Goal: Information Seeking & Learning: Learn about a topic

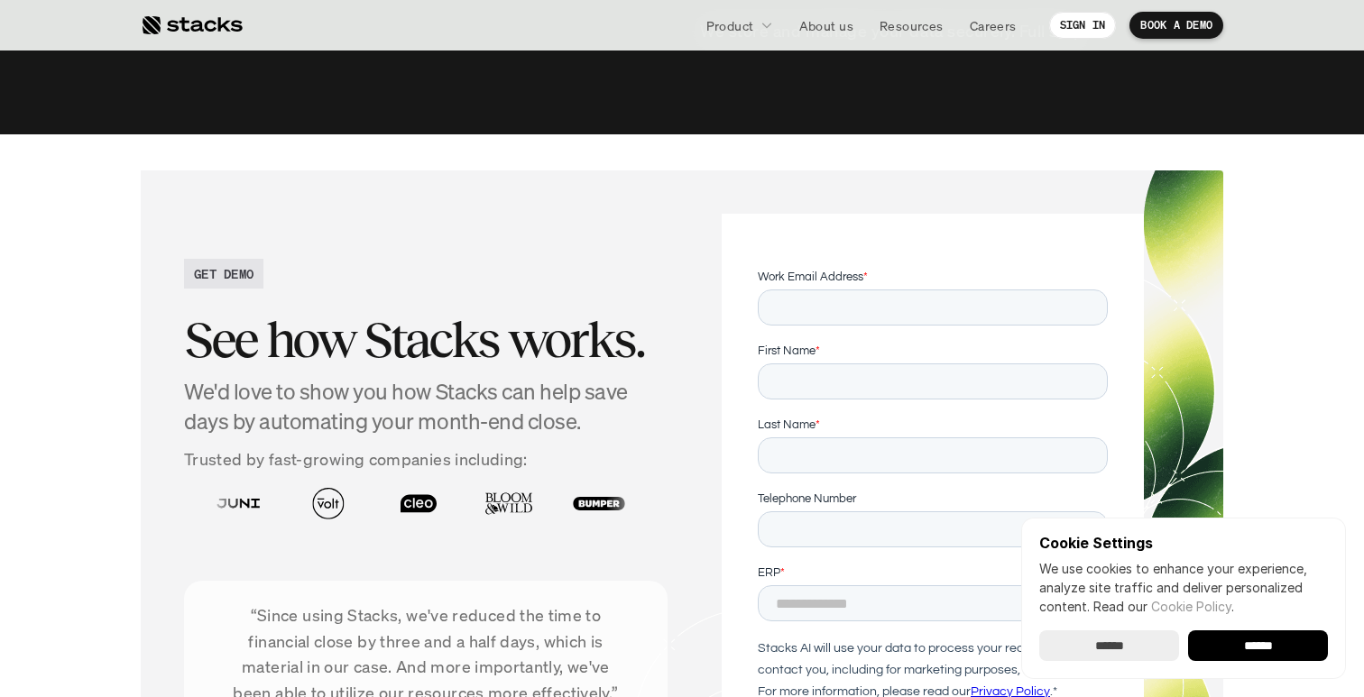
scroll to position [6599, 0]
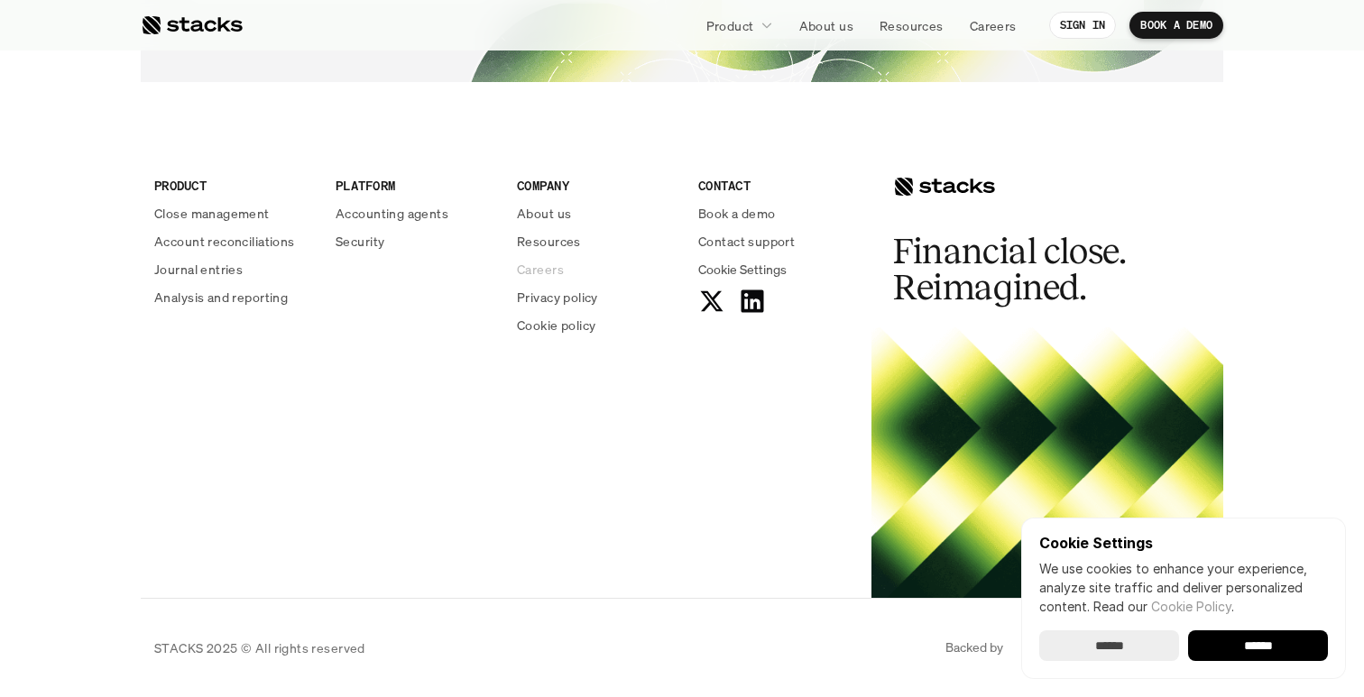
click at [540, 269] on p "Careers" at bounding box center [540, 269] width 47 height 19
click at [549, 223] on div "COMPANY About us Resources Careers Privacy policy Cookie policy" at bounding box center [597, 255] width 160 height 159
click at [558, 200] on div "COMPANY About us Resources Careers Privacy policy Cookie policy" at bounding box center [597, 255] width 160 height 159
click at [553, 207] on p "About us" at bounding box center [544, 213] width 54 height 19
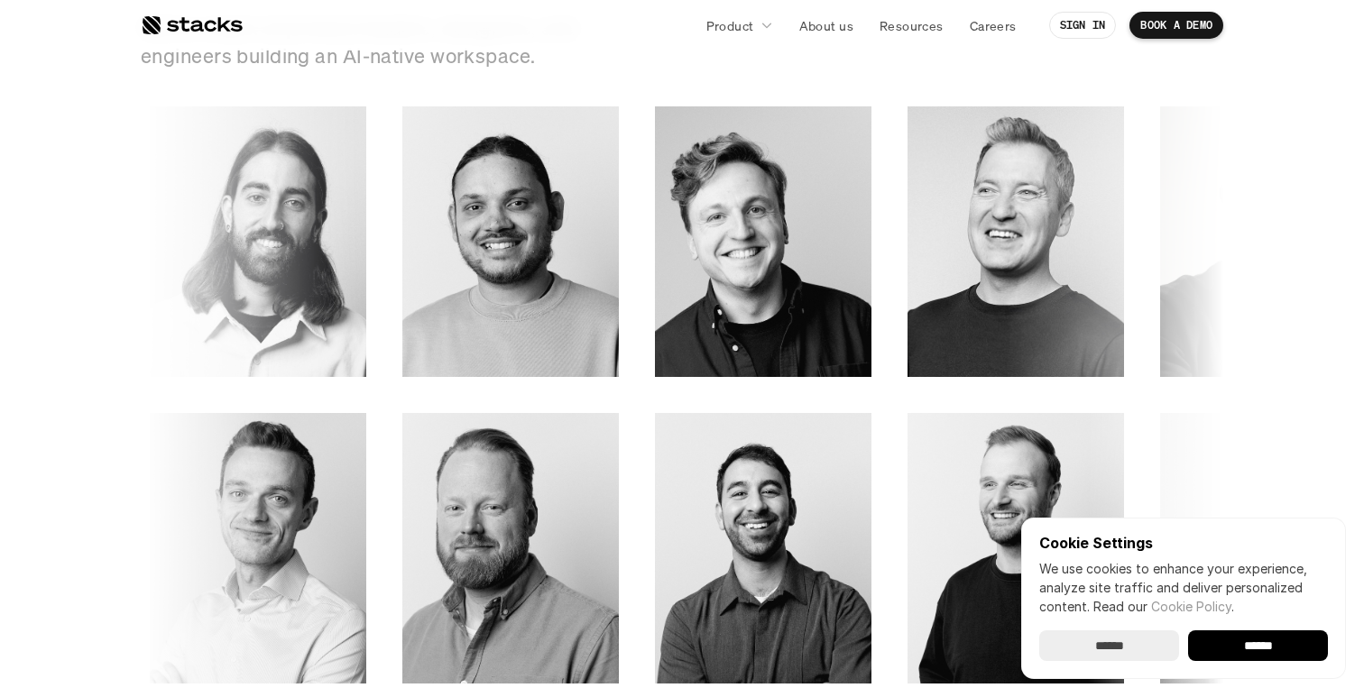
scroll to position [2544, 0]
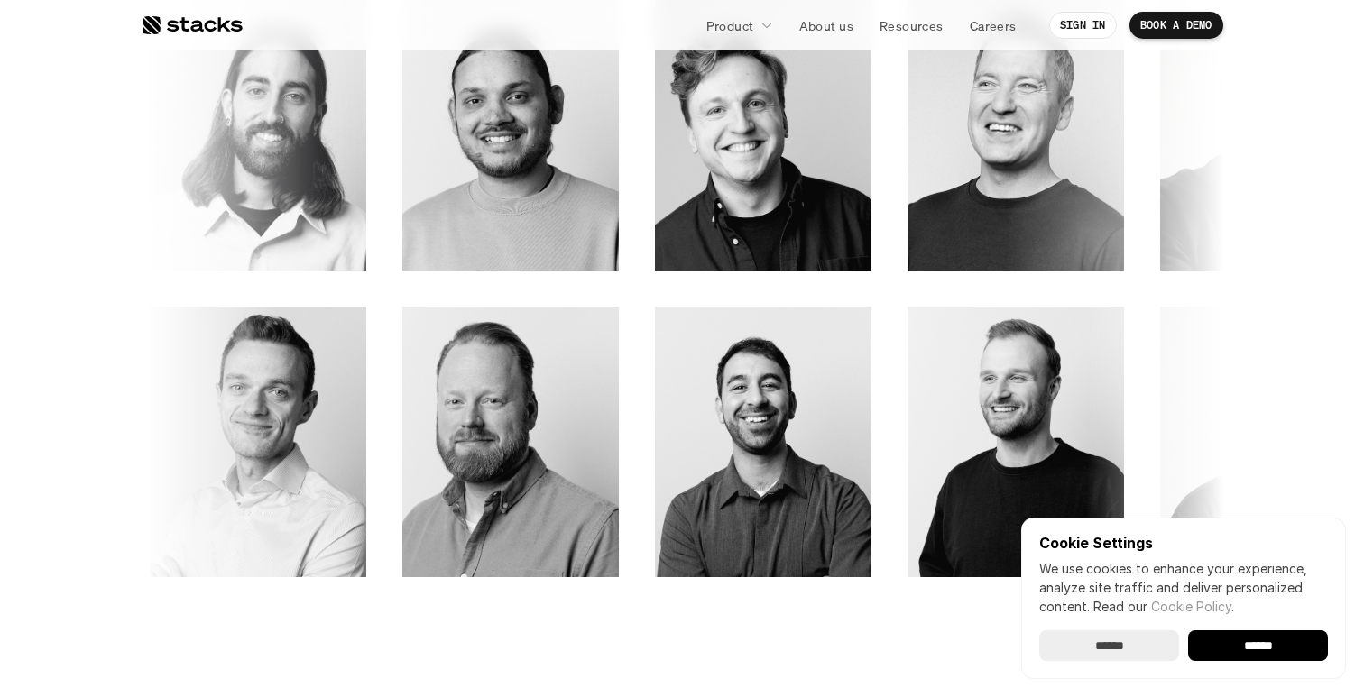
scroll to position [2666, 0]
